Goal: Find specific page/section: Find specific page/section

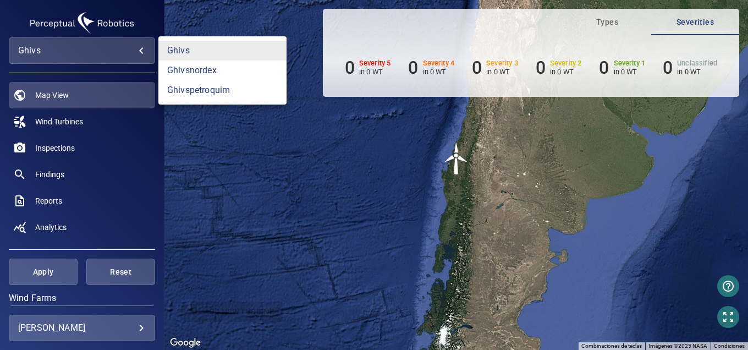
click at [102, 57] on body "**********" at bounding box center [374, 175] width 748 height 350
click at [206, 91] on link "ghivspetroquim" at bounding box center [222, 90] width 128 height 20
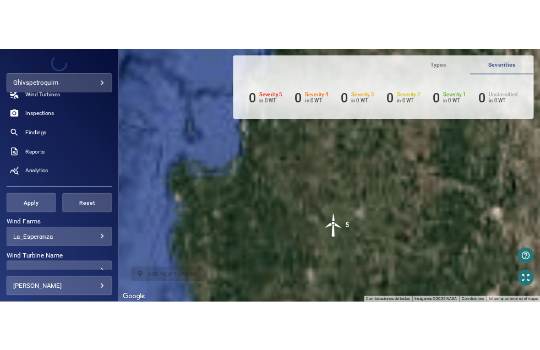
scroll to position [165, 0]
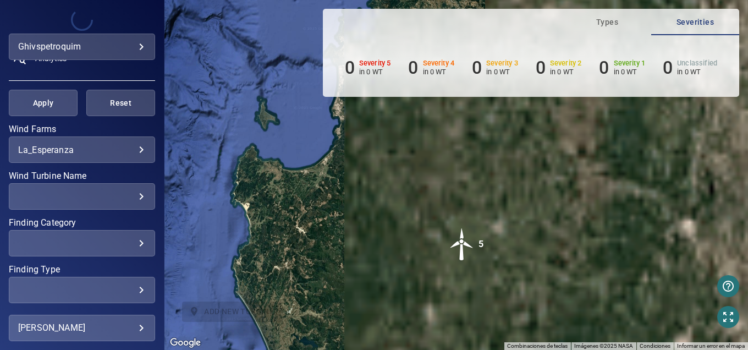
click at [97, 193] on div "​" at bounding box center [82, 196] width 128 height 10
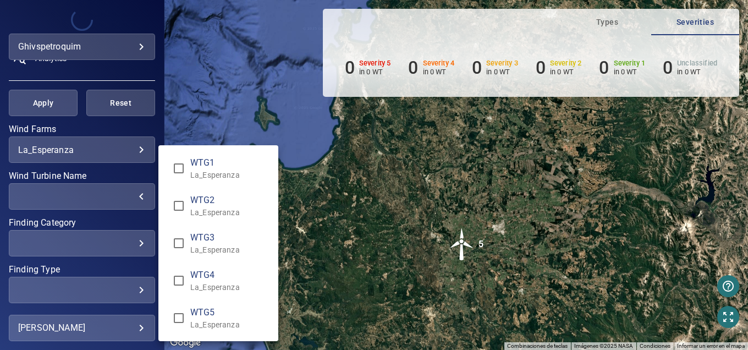
click at [200, 90] on div "Wind Turbine Name" at bounding box center [374, 175] width 748 height 350
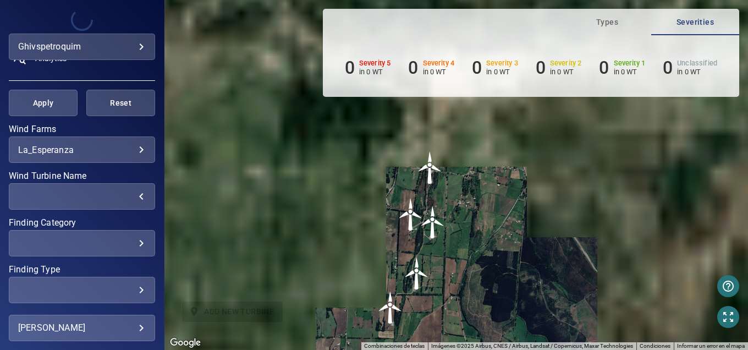
drag, startPoint x: 434, startPoint y: 176, endPoint x: 435, endPoint y: 241, distance: 64.9
click at [435, 239] on img "WTG3" at bounding box center [432, 222] width 33 height 33
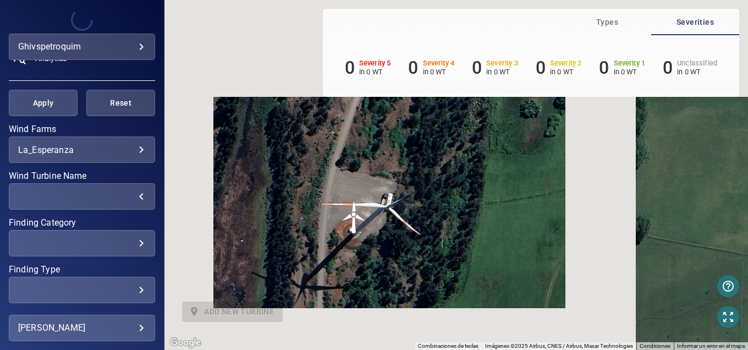
drag, startPoint x: 381, startPoint y: 266, endPoint x: 338, endPoint y: 229, distance: 56.2
click at [338, 230] on img "WTG1" at bounding box center [354, 217] width 33 height 33
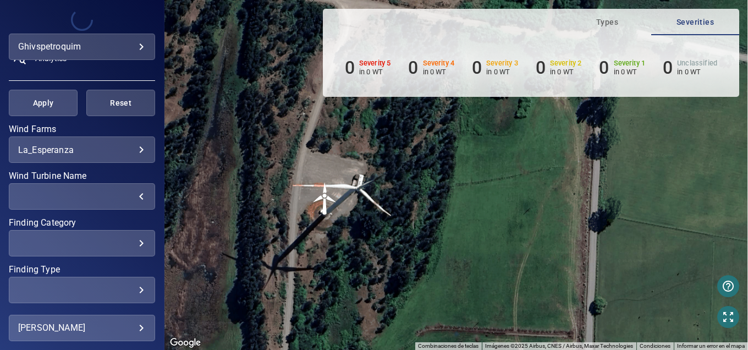
drag, startPoint x: 354, startPoint y: 249, endPoint x: 356, endPoint y: 217, distance: 32.0
click at [356, 218] on div "Para activar la función de arrastrar con el teclado, presiona Alt + Intro. Una …" at bounding box center [456, 175] width 584 height 350
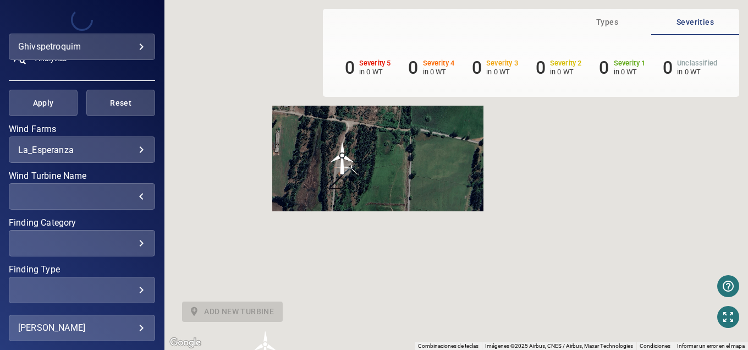
drag, startPoint x: 364, startPoint y: 234, endPoint x: 355, endPoint y: 180, distance: 54.5
click at [355, 180] on div "Para activar la función de arrastrar con el teclado, presiona Alt + Intro. Una …" at bounding box center [456, 175] width 584 height 350
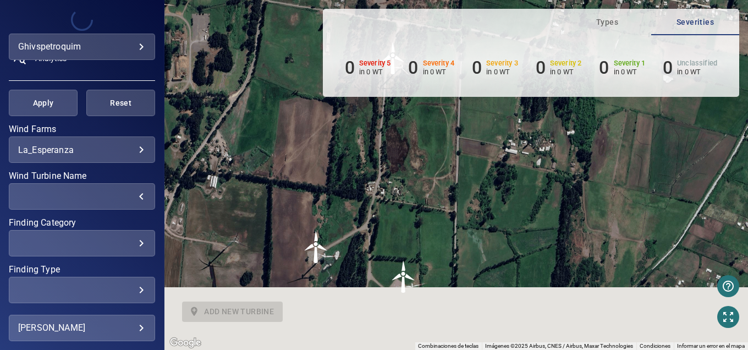
drag, startPoint x: 253, startPoint y: 330, endPoint x: 308, endPoint y: 232, distance: 112.3
click at [308, 232] on img "WTG2" at bounding box center [316, 246] width 33 height 33
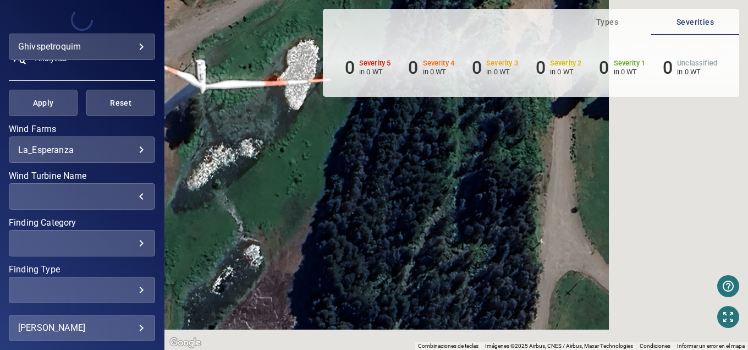
drag, startPoint x: 446, startPoint y: 255, endPoint x: 293, endPoint y: 155, distance: 183.5
click at [294, 156] on div "Para activar la función de arrastrar con el teclado, presiona Alt + Intro. Una …" at bounding box center [456, 175] width 584 height 350
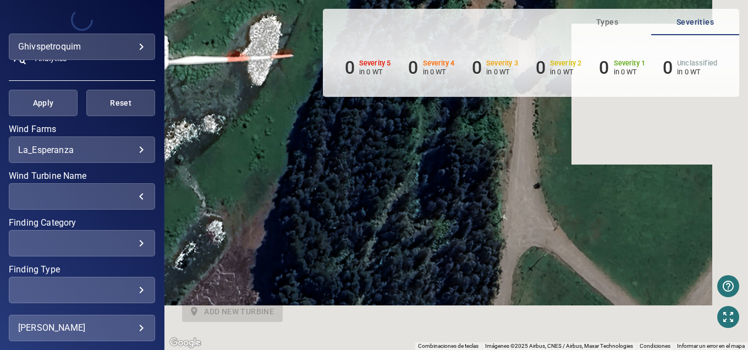
drag, startPoint x: 360, startPoint y: 199, endPoint x: 365, endPoint y: 193, distance: 7.8
click at [360, 199] on div "Para activar la función de arrastrar con el teclado, presiona Alt + Intro. Una …" at bounding box center [456, 175] width 584 height 350
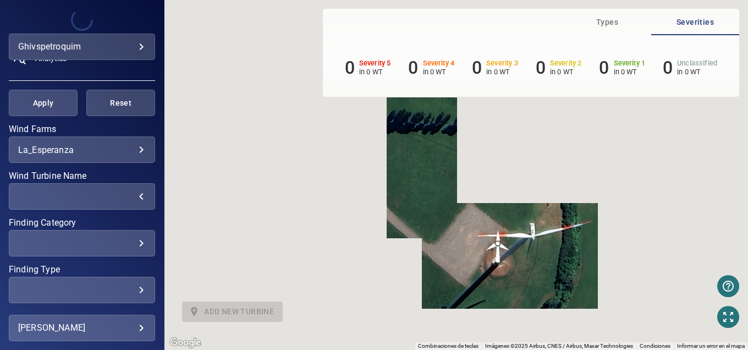
drag, startPoint x: 397, startPoint y: 193, endPoint x: 459, endPoint y: 230, distance: 72.5
click at [459, 230] on div "Para activar la función de arrastrar con el teclado, presiona Alt + Intro. Una …" at bounding box center [456, 175] width 584 height 350
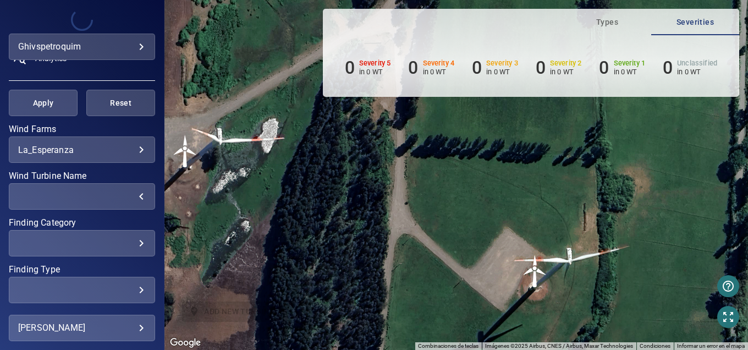
drag, startPoint x: 371, startPoint y: 173, endPoint x: 461, endPoint y: 210, distance: 96.9
click at [461, 210] on div "Para activar la función de arrastrar con el teclado, presiona Alt + Intro. Una …" at bounding box center [456, 175] width 584 height 350
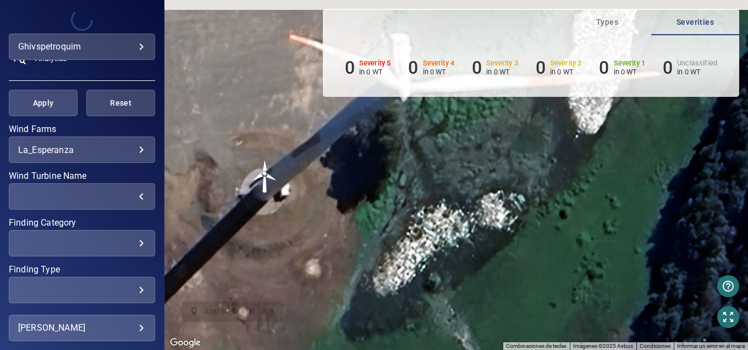
drag, startPoint x: 294, startPoint y: 182, endPoint x: 416, endPoint y: 197, distance: 122.5
click at [416, 197] on div "Para activar la función de arrastrar con el teclado, presiona Alt + Intro. Una …" at bounding box center [456, 175] width 584 height 350
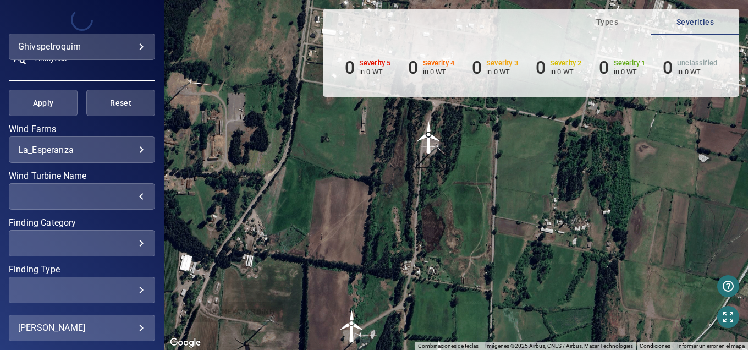
drag, startPoint x: 433, startPoint y: 169, endPoint x: 415, endPoint y: 279, distance: 111.0
click at [417, 283] on div "Para activar la función de arrastrar con el teclado, presiona Alt + Intro. Una …" at bounding box center [456, 175] width 584 height 350
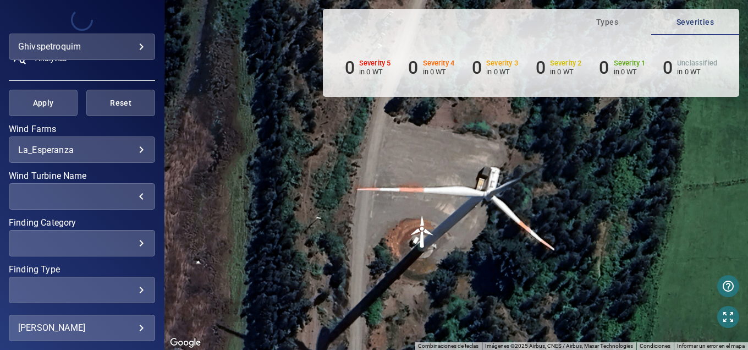
drag, startPoint x: 456, startPoint y: 183, endPoint x: 418, endPoint y: 268, distance: 93.3
click at [419, 269] on div "Para activar la función de arrastrar con el teclado, presiona Alt + Intro. Una …" at bounding box center [456, 175] width 584 height 350
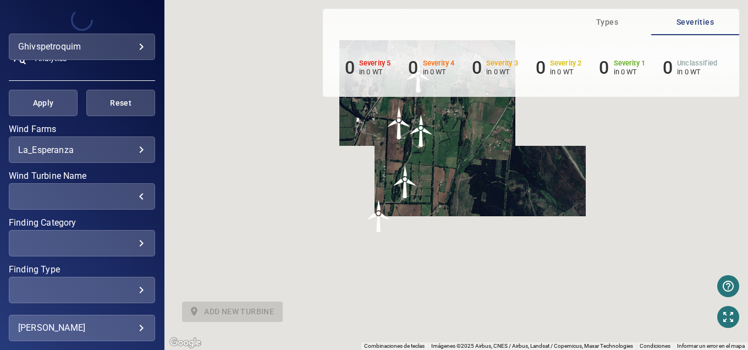
drag, startPoint x: 415, startPoint y: 246, endPoint x: 414, endPoint y: 180, distance: 66.6
click at [414, 180] on img "WTG4" at bounding box center [405, 182] width 33 height 33
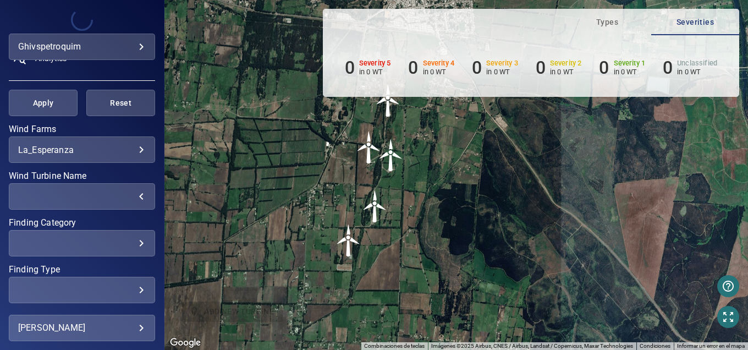
drag, startPoint x: 357, startPoint y: 267, endPoint x: 354, endPoint y: 248, distance: 19.4
click at [356, 248] on img "WTG5" at bounding box center [348, 240] width 33 height 33
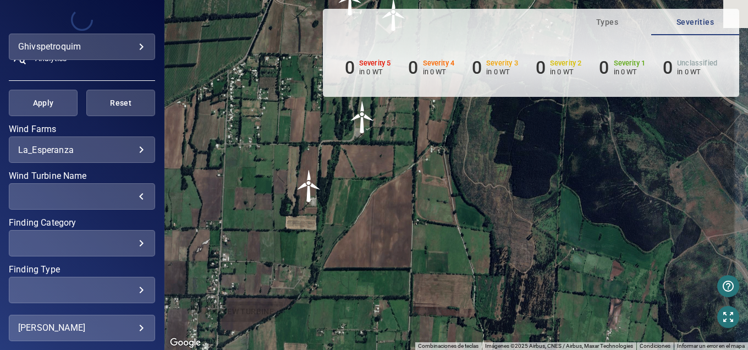
drag, startPoint x: 357, startPoint y: 156, endPoint x: 364, endPoint y: 203, distance: 47.2
click at [364, 203] on div "Para activar la función de arrastrar con el teclado, presiona Alt + Intro. Una …" at bounding box center [456, 175] width 584 height 350
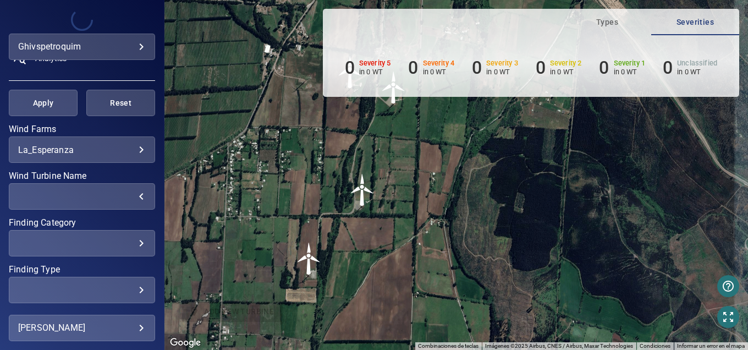
drag, startPoint x: 364, startPoint y: 175, endPoint x: 362, endPoint y: 246, distance: 71.5
click at [364, 249] on div "Para activar la función de arrastrar con el teclado, presiona Alt + Intro. Una …" at bounding box center [456, 175] width 584 height 350
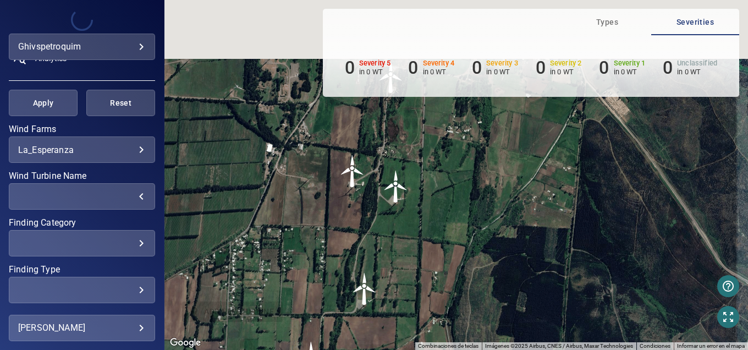
click at [368, 247] on div "Para activar la función de arrastrar con el teclado, presiona Alt + Intro. Una …" at bounding box center [456, 175] width 584 height 350
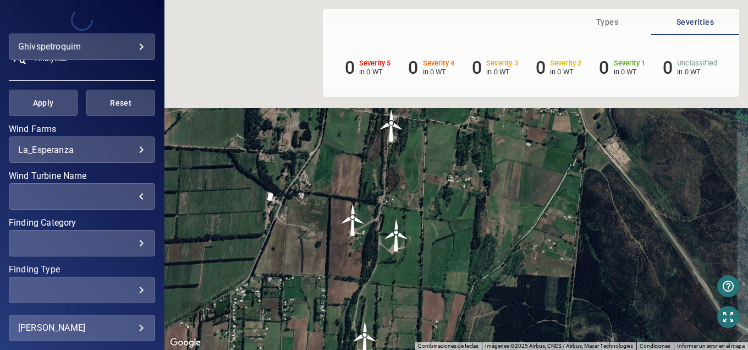
drag, startPoint x: 375, startPoint y: 195, endPoint x: 373, endPoint y: 255, distance: 60.0
click at [376, 258] on div "Para activar la función de arrastrar con el teclado, presiona Alt + Intro. Una …" at bounding box center [456, 175] width 584 height 350
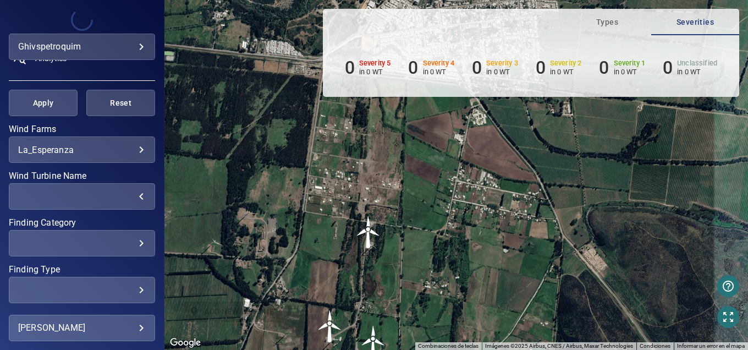
drag, startPoint x: 400, startPoint y: 182, endPoint x: 372, endPoint y: 249, distance: 72.5
click at [375, 255] on div "Para activar la función de arrastrar con el teclado, presiona Alt + Intro. Una …" at bounding box center [456, 175] width 584 height 350
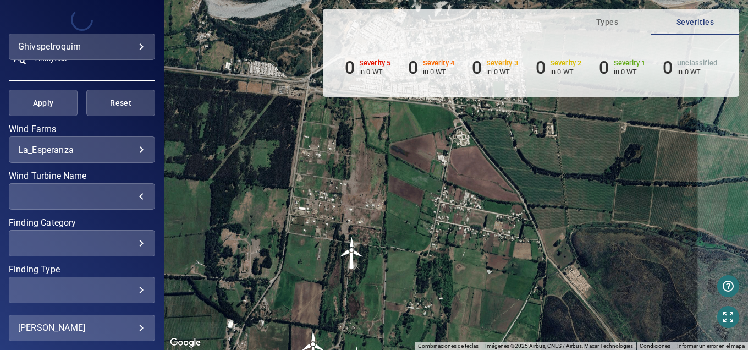
drag, startPoint x: 421, startPoint y: 191, endPoint x: 407, endPoint y: 210, distance: 23.7
click at [407, 210] on div "Para activar la función de arrastrar con el teclado, presiona Alt + Intro. Una …" at bounding box center [456, 175] width 584 height 350
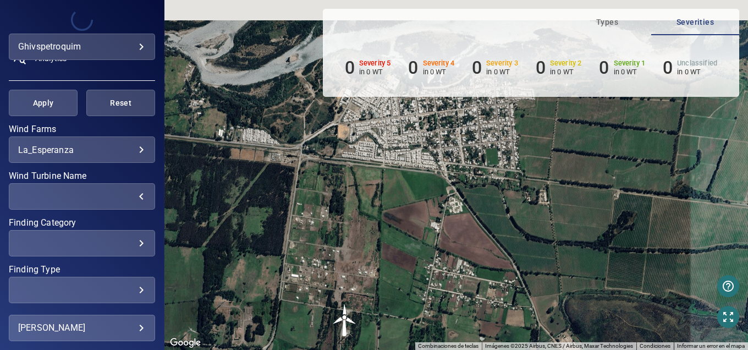
drag, startPoint x: 423, startPoint y: 168, endPoint x: 417, endPoint y: 236, distance: 68.5
click at [417, 236] on div "Para activar la función de arrastrar con el teclado, presiona Alt + Intro. Una …" at bounding box center [456, 175] width 584 height 350
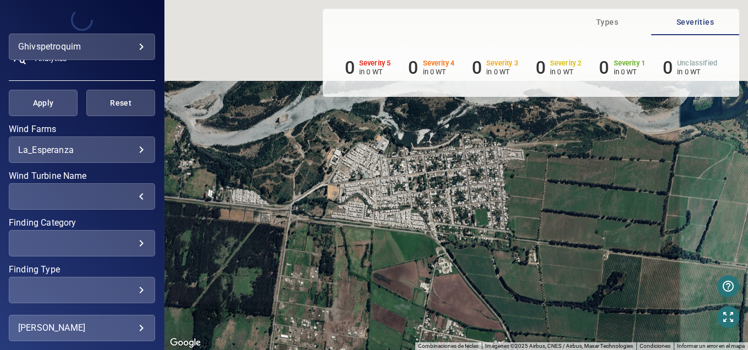
drag, startPoint x: 410, startPoint y: 155, endPoint x: 397, endPoint y: 223, distance: 70.0
click at [399, 223] on div "Para activar la función de arrastrar con el teclado, presiona Alt + Intro. Una …" at bounding box center [456, 175] width 584 height 350
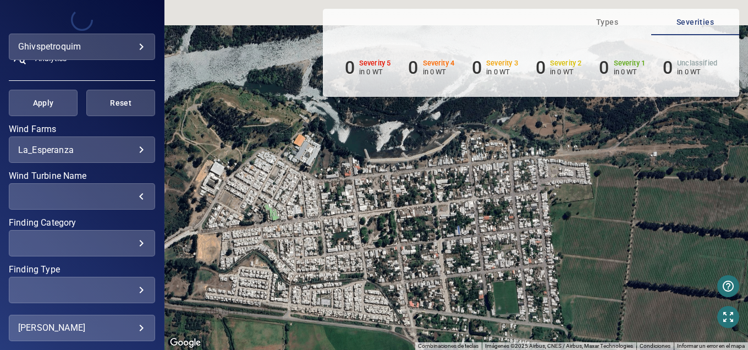
drag, startPoint x: 403, startPoint y: 225, endPoint x: 400, endPoint y: 260, distance: 35.3
click at [400, 260] on div "Para activar la función de arrastrar con el teclado, presiona Alt + Intro. Una …" at bounding box center [456, 175] width 584 height 350
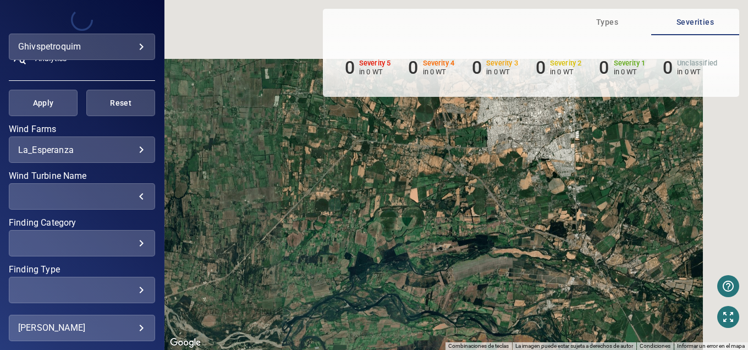
drag, startPoint x: 575, startPoint y: 180, endPoint x: 450, endPoint y: 253, distance: 144.7
click at [433, 284] on div "Para activar la función de arrastrar con el teclado, presiona Alt + Intro. Una …" at bounding box center [456, 175] width 584 height 350
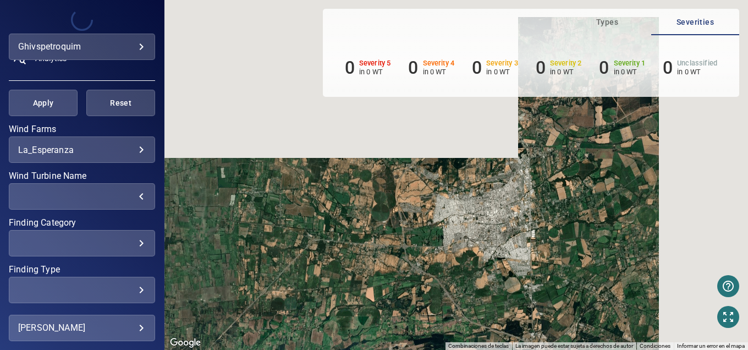
drag, startPoint x: 520, startPoint y: 189, endPoint x: 475, endPoint y: 279, distance: 100.8
click at [477, 284] on div "Para activar la función de arrastrar con el teclado, presiona Alt + Intro. Una …" at bounding box center [456, 175] width 584 height 350
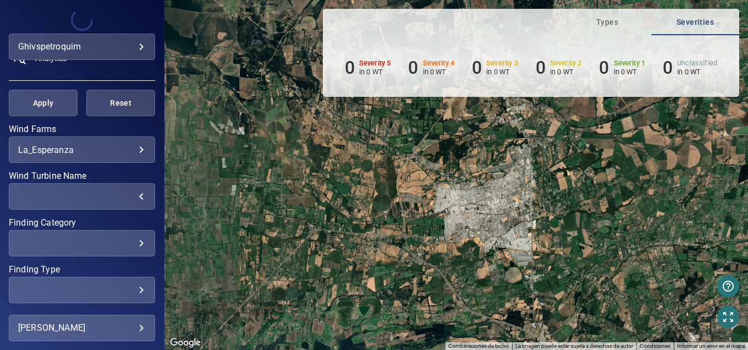
drag, startPoint x: 453, startPoint y: 255, endPoint x: 476, endPoint y: 198, distance: 61.2
click at [476, 198] on div "Para activar la función de arrastrar con el teclado, presiona Alt + Intro. Una …" at bounding box center [456, 175] width 584 height 350
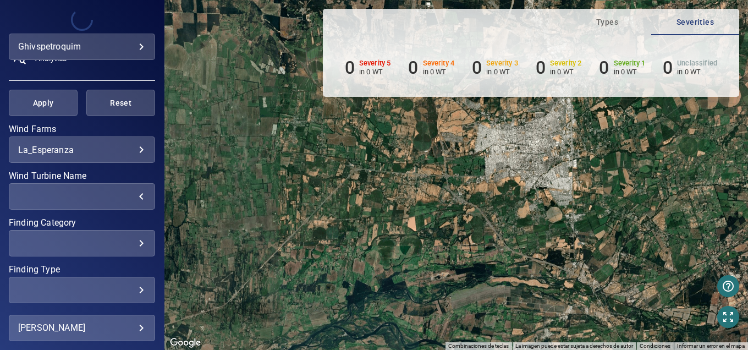
drag, startPoint x: 432, startPoint y: 236, endPoint x: 502, endPoint y: 205, distance: 77.1
click at [502, 205] on div "Para activar la función de arrastrar con el teclado, presiona Alt + Intro. Una …" at bounding box center [456, 175] width 584 height 350
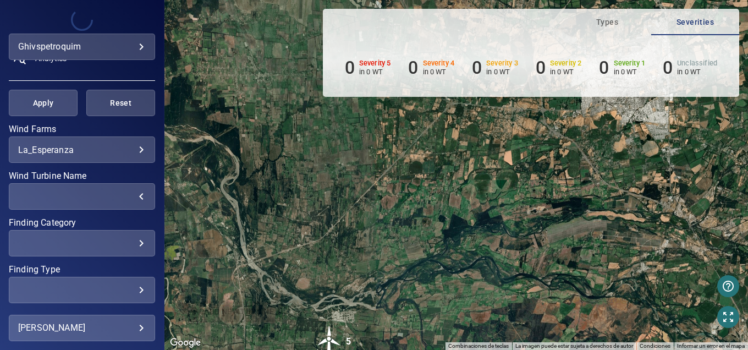
drag, startPoint x: 441, startPoint y: 234, endPoint x: 445, endPoint y: 200, distance: 34.9
click at [445, 200] on div "Para activar la función de arrastrar con el teclado, presiona Alt + Intro. Una …" at bounding box center [456, 175] width 584 height 350
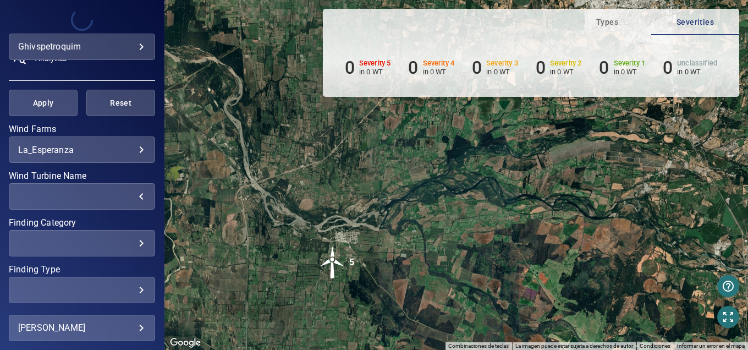
drag, startPoint x: 404, startPoint y: 267, endPoint x: 408, endPoint y: 202, distance: 65.5
click at [408, 202] on div "Para activar la función de arrastrar con el teclado, presiona Alt + Intro. Una …" at bounding box center [456, 175] width 584 height 350
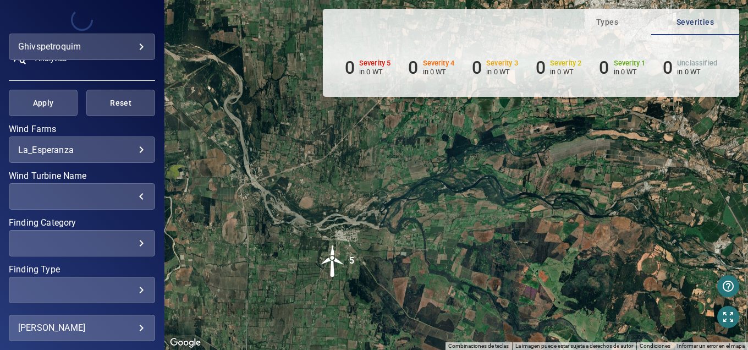
drag, startPoint x: 374, startPoint y: 251, endPoint x: 375, endPoint y: 221, distance: 30.8
click at [375, 221] on div "Para activar la función de arrastrar con el teclado, presiona Alt + Intro. Una …" at bounding box center [456, 175] width 584 height 350
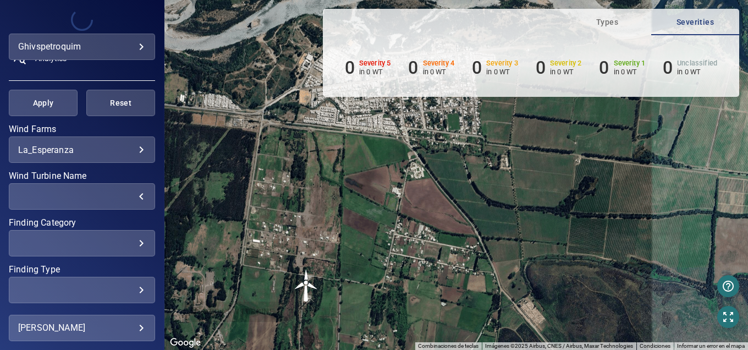
drag, startPoint x: 291, startPoint y: 223, endPoint x: 344, endPoint y: 169, distance: 75.1
click at [344, 169] on div "Para activar la función de arrastrar con el teclado, presiona Alt + Intro. Una …" at bounding box center [456, 175] width 584 height 350
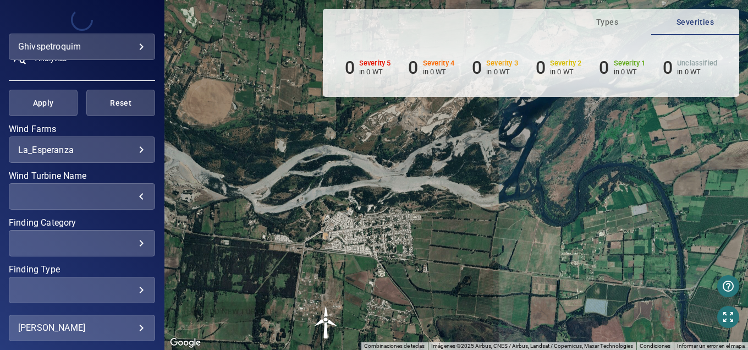
drag, startPoint x: 431, startPoint y: 179, endPoint x: 391, endPoint y: 257, distance: 87.1
click at [397, 268] on div "Para activar la función de arrastrar con el teclado, presiona Alt + Intro. Una …" at bounding box center [456, 175] width 584 height 350
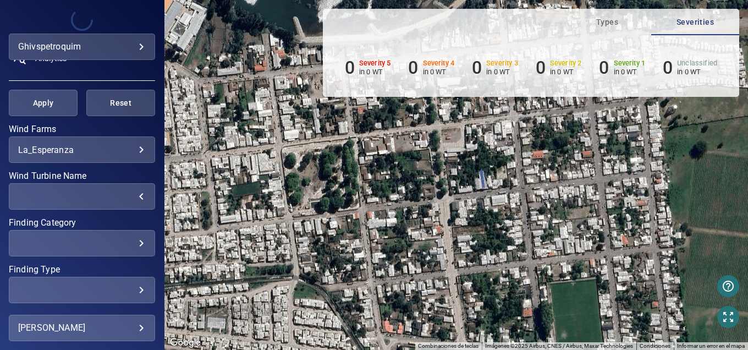
drag, startPoint x: 375, startPoint y: 216, endPoint x: 375, endPoint y: 257, distance: 41.8
click at [375, 257] on div "Para activar la función de arrastrar con el teclado, presiona Alt + Intro. Una …" at bounding box center [456, 175] width 584 height 350
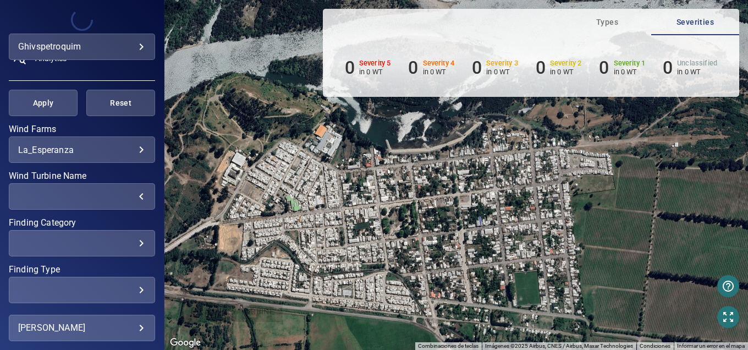
drag, startPoint x: 352, startPoint y: 209, endPoint x: 404, endPoint y: 213, distance: 51.8
click at [405, 214] on div "Para activar la función de arrastrar con el teclado, presiona Alt + Intro. Una …" at bounding box center [456, 175] width 584 height 350
